Goal: Check status: Check status

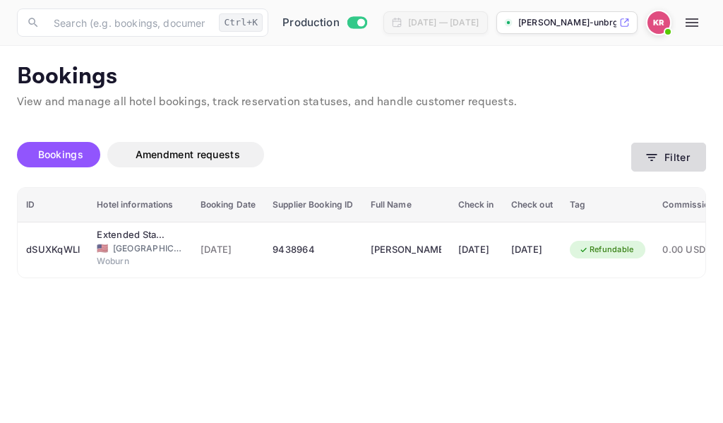
click at [652, 157] on icon "button" at bounding box center [652, 157] width 11 height 7
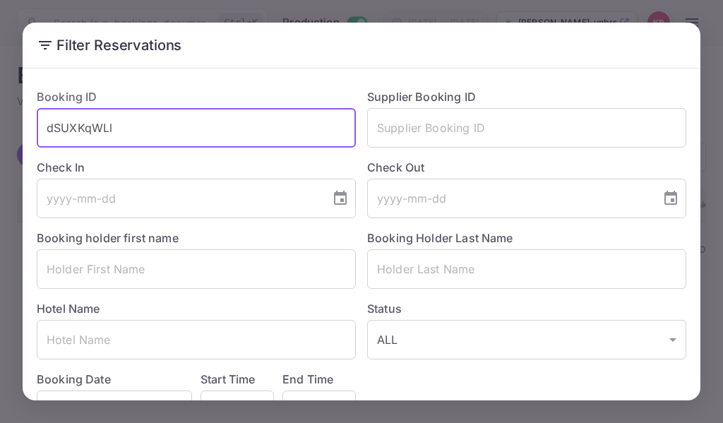
drag, startPoint x: 115, startPoint y: 130, endPoint x: 56, endPoint y: 129, distance: 59.3
click at [49, 125] on input "dSUXKqWLl" at bounding box center [196, 128] width 319 height 40
paste input "jCZ0qs9iG"
click at [47, 132] on input "jCZ0qs9iG" at bounding box center [196, 128] width 319 height 40
click at [107, 135] on input "jCZ0qs9iG" at bounding box center [196, 128] width 319 height 40
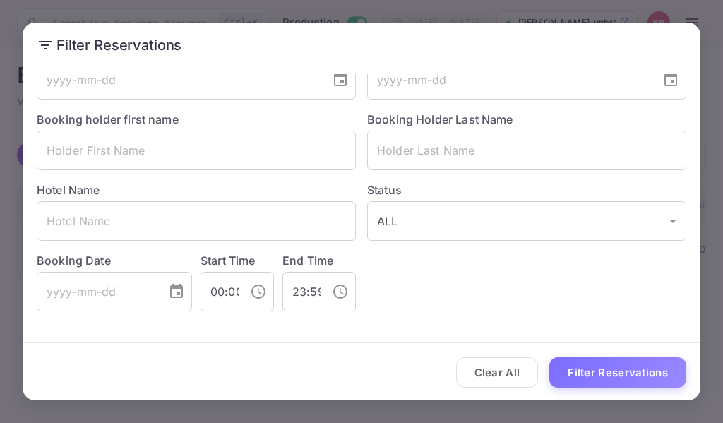
scroll to position [120, 0]
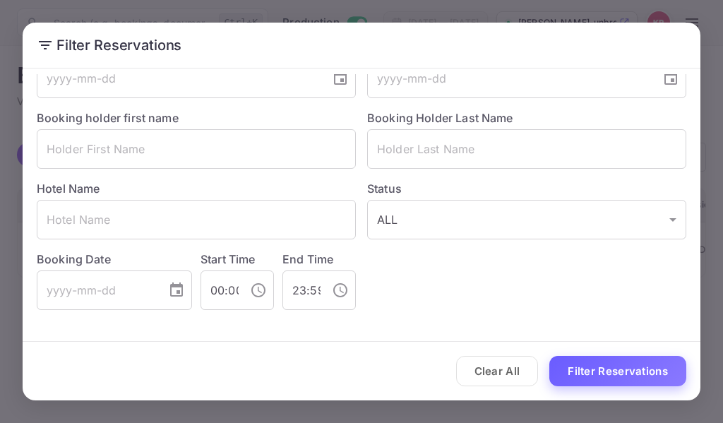
type input "jCZ0qs9iG"
click at [595, 374] on button "Filter Reservations" at bounding box center [617, 371] width 137 height 30
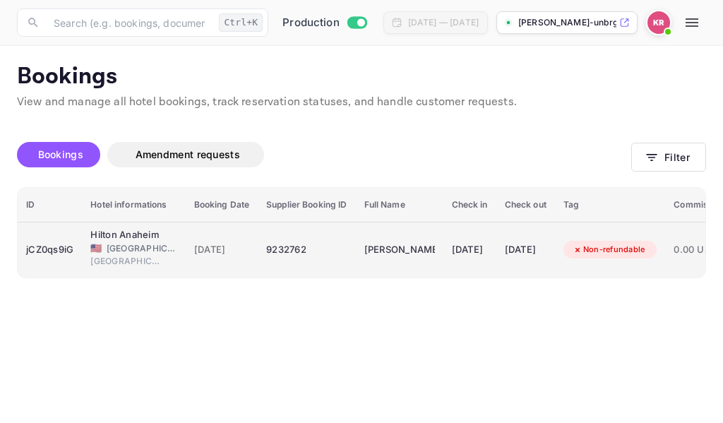
click at [220, 252] on span "[DATE]" at bounding box center [222, 250] width 56 height 16
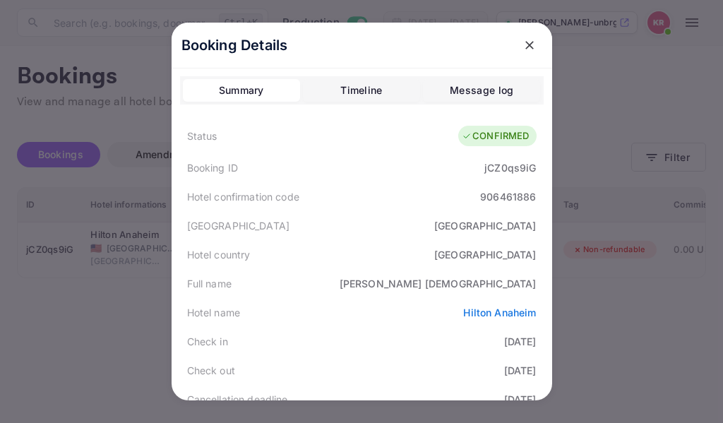
scroll to position [0, 0]
click at [522, 47] on icon "close" at bounding box center [529, 45] width 14 height 14
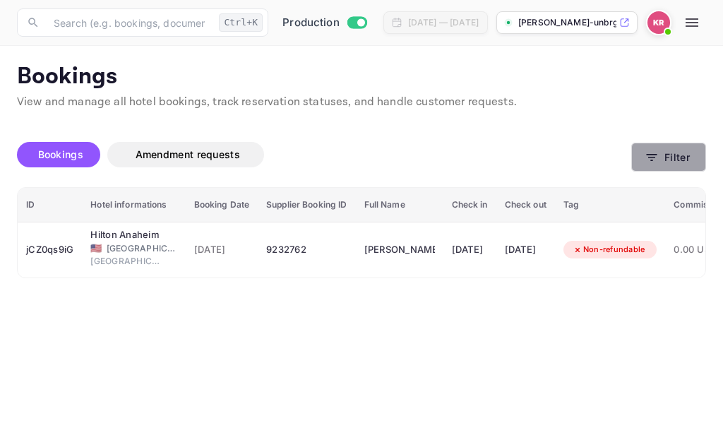
click at [649, 160] on icon "button" at bounding box center [652, 157] width 14 height 14
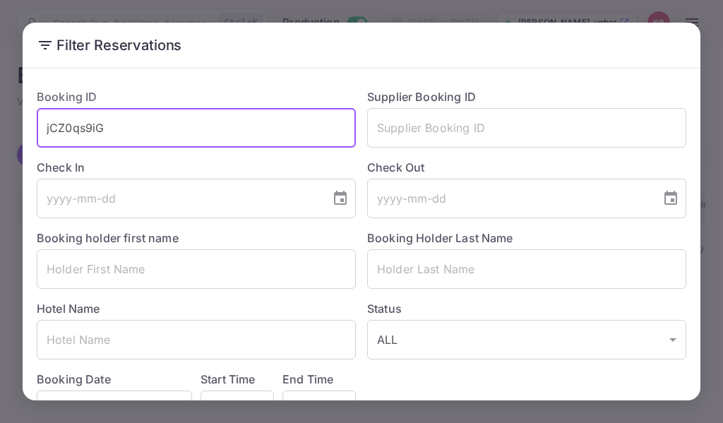
drag, startPoint x: 107, startPoint y: 130, endPoint x: 61, endPoint y: 130, distance: 46.6
click at [47, 130] on input "jCZ0qs9iG" at bounding box center [196, 128] width 319 height 40
paste input "CIEei0tqx"
click at [46, 133] on input "CIEei0tqx" at bounding box center [196, 128] width 319 height 40
click at [105, 128] on input "CIEei0tqx" at bounding box center [196, 128] width 319 height 40
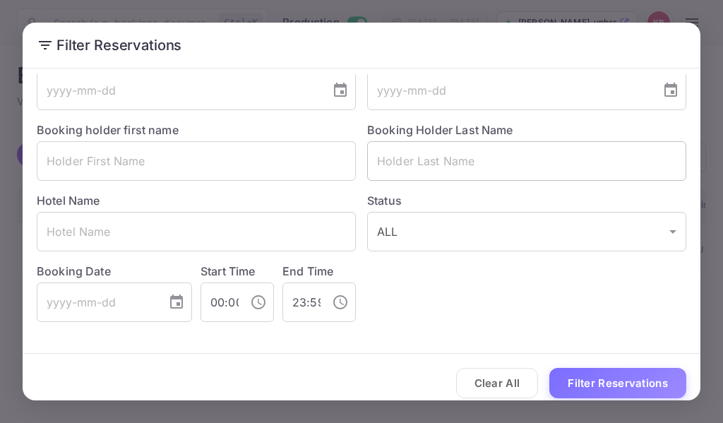
scroll to position [120, 0]
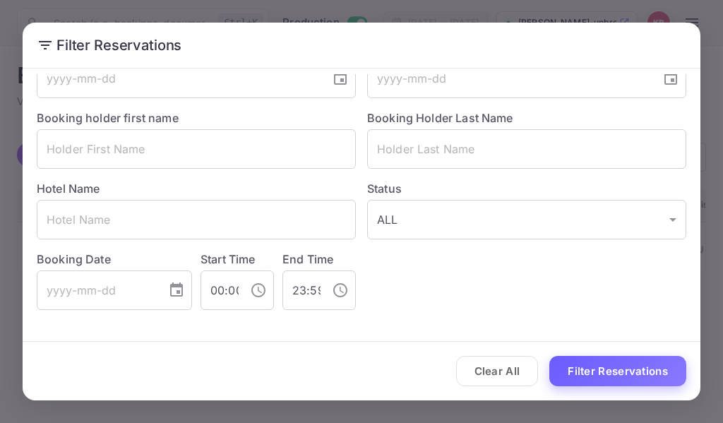
type input "CIEei0tqx"
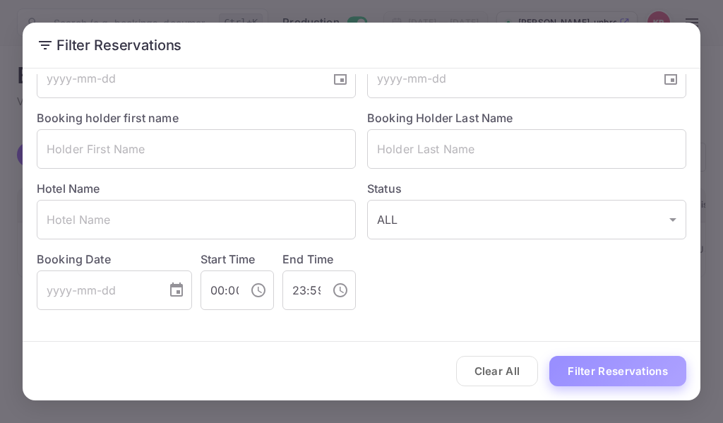
click at [582, 380] on button "Filter Reservations" at bounding box center [617, 371] width 137 height 30
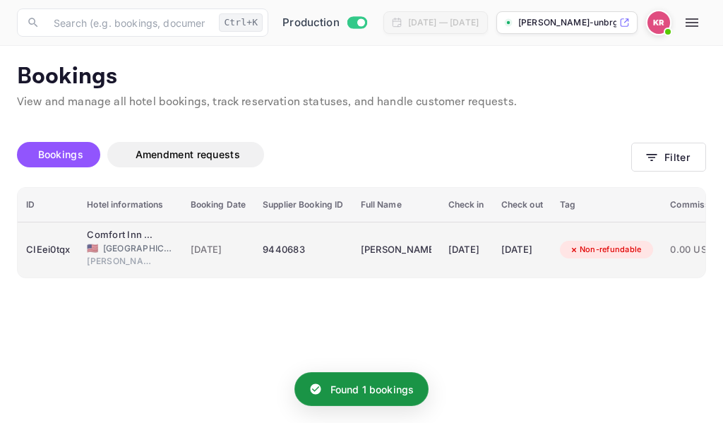
click at [284, 246] on div "9440683" at bounding box center [303, 250] width 80 height 23
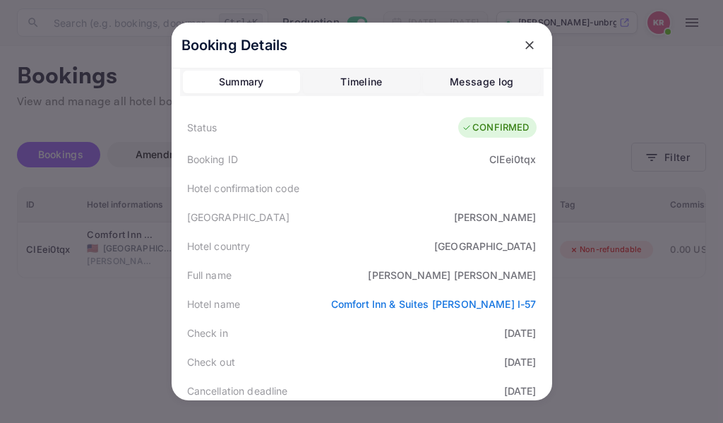
scroll to position [0, 0]
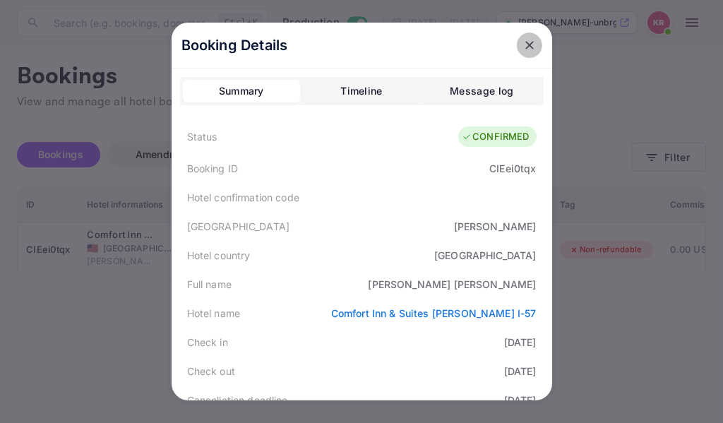
click at [522, 44] on icon "close" at bounding box center [529, 45] width 14 height 14
